Goal: Information Seeking & Learning: Find specific fact

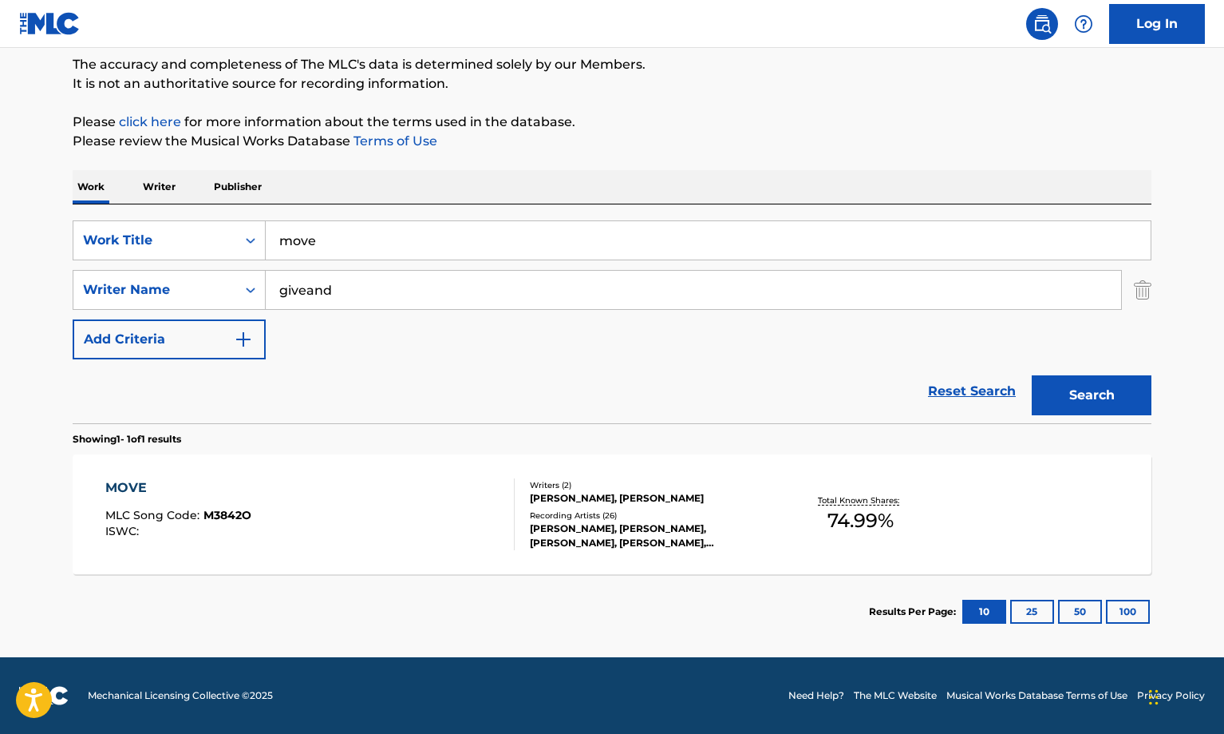
click at [431, 508] on div "MOVE MLC Song Code : M3842O ISWC :" at bounding box center [310, 514] width 410 height 72
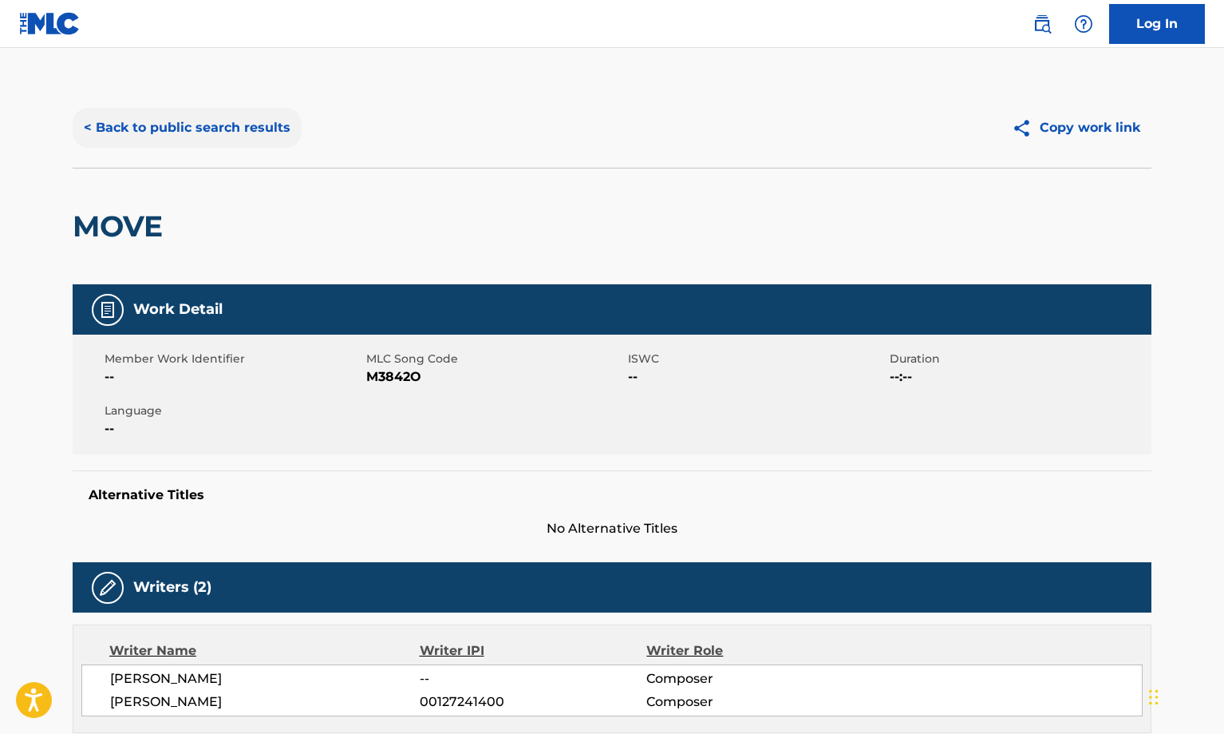
click at [188, 129] on button "< Back to public search results" at bounding box center [187, 128] width 229 height 40
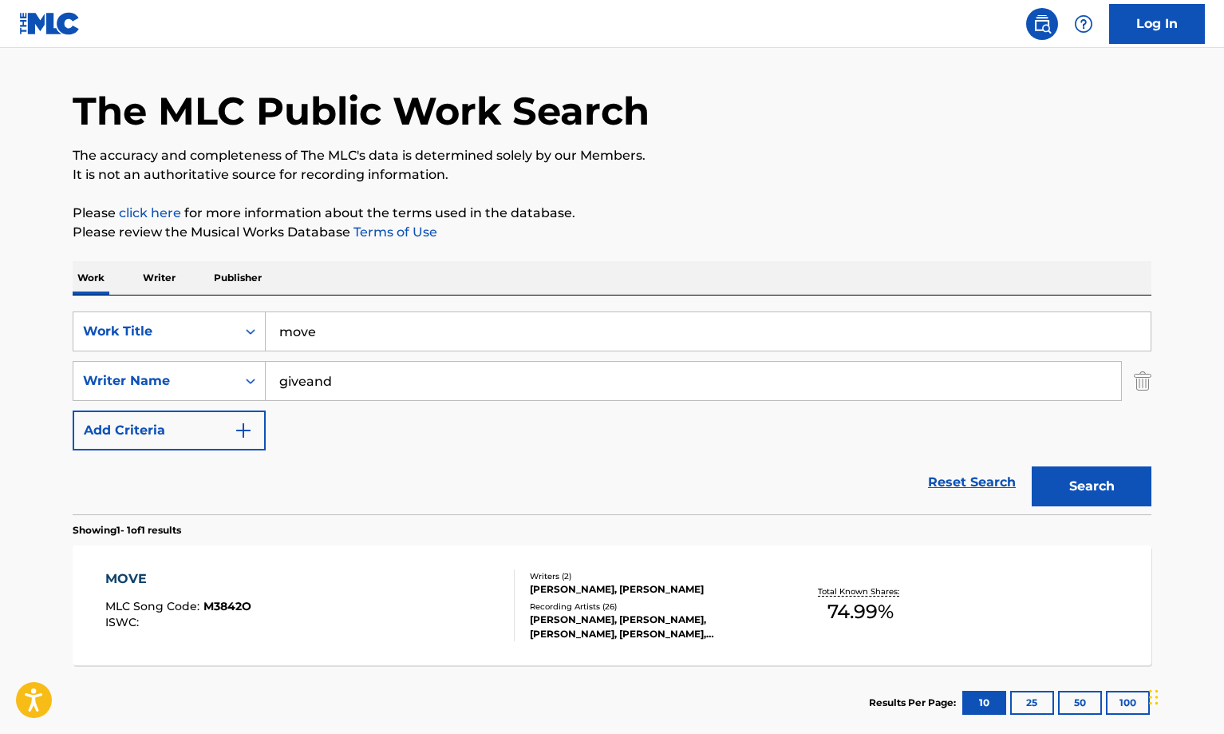
drag, startPoint x: 364, startPoint y: 325, endPoint x: 295, endPoint y: 326, distance: 69.4
click at [295, 326] on input "move" at bounding box center [708, 331] width 885 height 38
type input "m"
type input "aliens"
drag, startPoint x: 352, startPoint y: 399, endPoint x: 276, endPoint y: 392, distance: 76.2
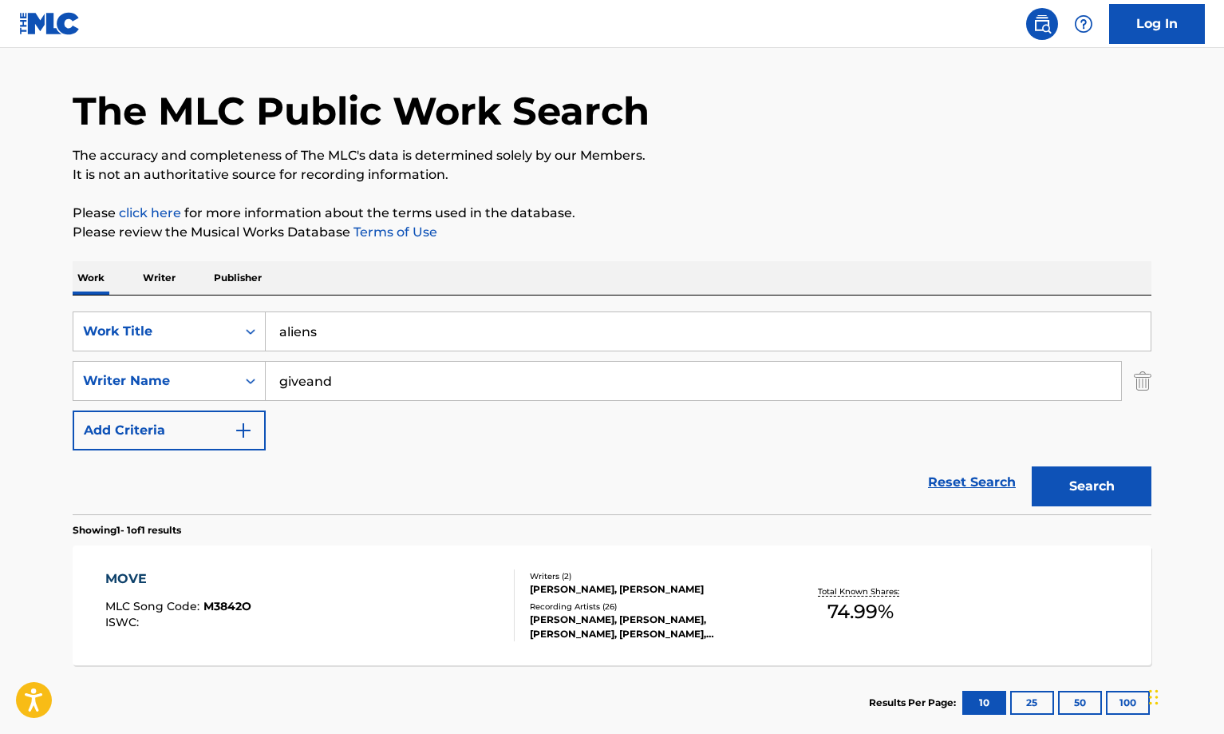
click at [276, 392] on input "giveand" at bounding box center [694, 381] width 856 height 38
type input "[PERSON_NAME]"
click at [1032, 466] on button "Search" at bounding box center [1092, 486] width 120 height 40
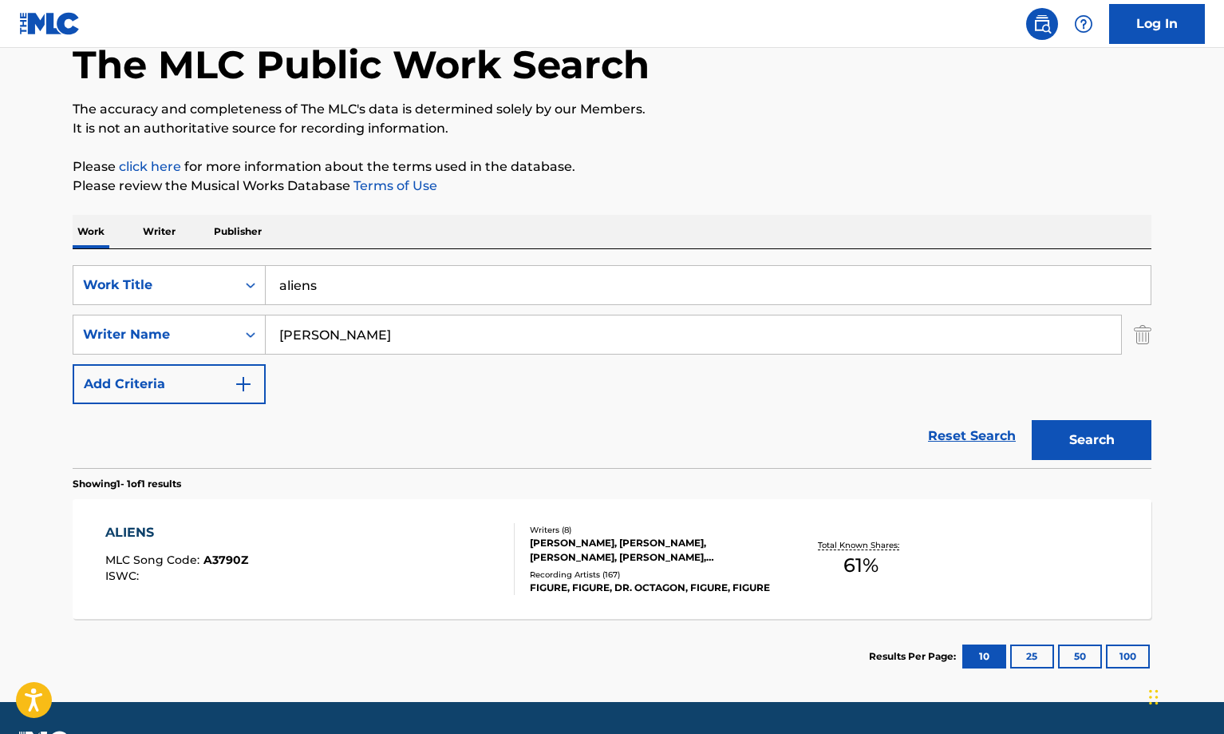
scroll to position [135, 0]
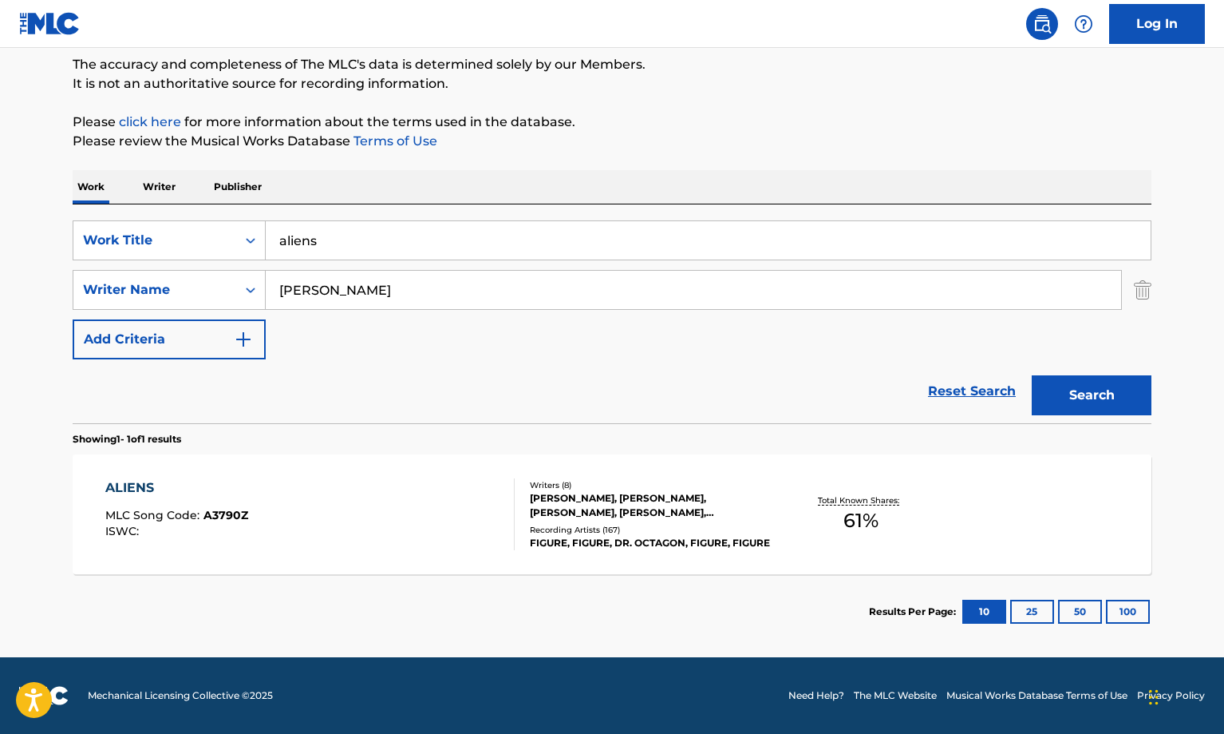
click at [310, 518] on div "ALIENS MLC Song Code : A3790Z ISWC :" at bounding box center [310, 514] width 410 height 72
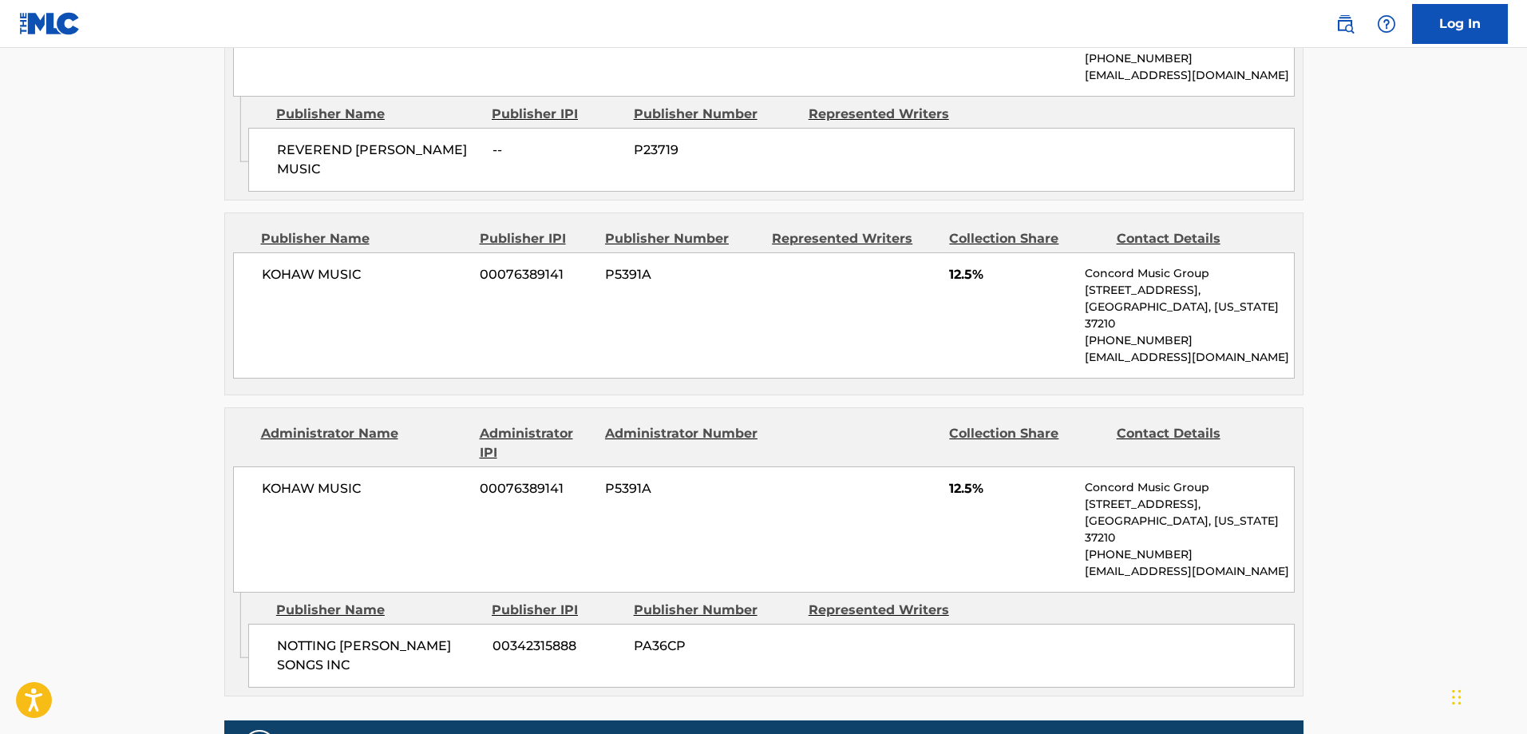
scroll to position [1437, 0]
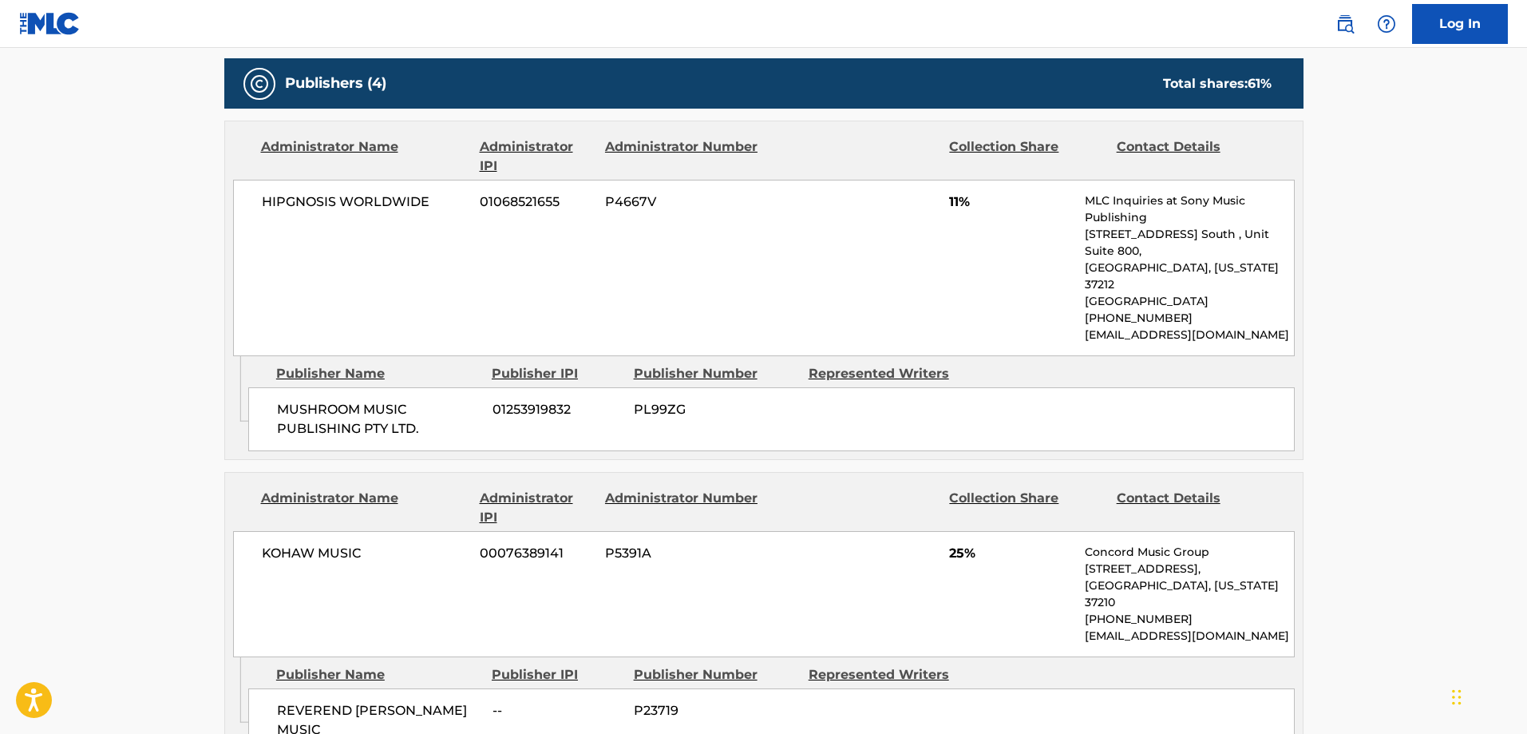
scroll to position [639, 0]
